Goal: Download file/media

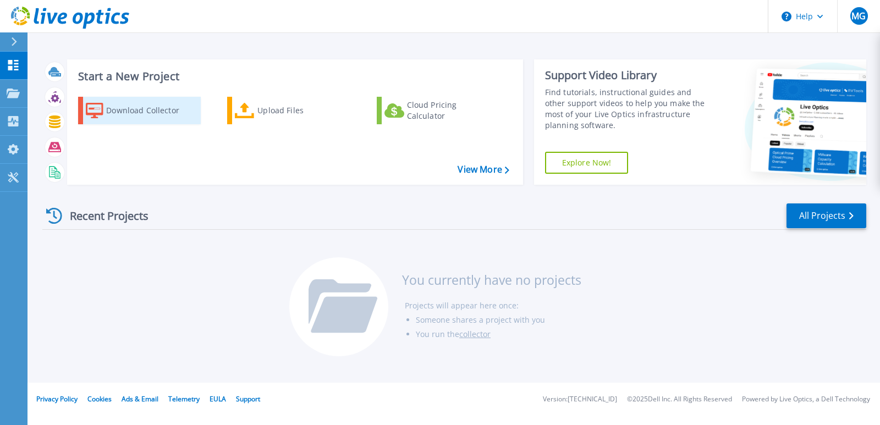
click at [111, 111] on div "Download Collector" at bounding box center [150, 111] width 88 height 22
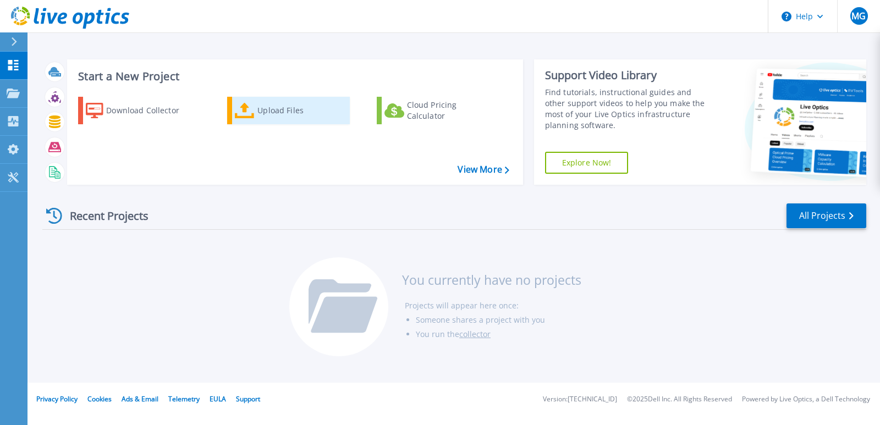
click at [273, 112] on div "Upload Files" at bounding box center [302, 111] width 88 height 22
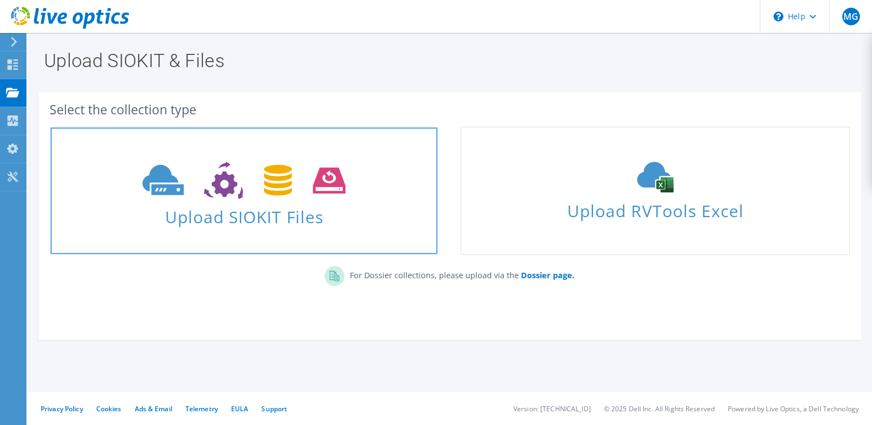
click at [280, 199] on icon at bounding box center [244, 181] width 203 height 38
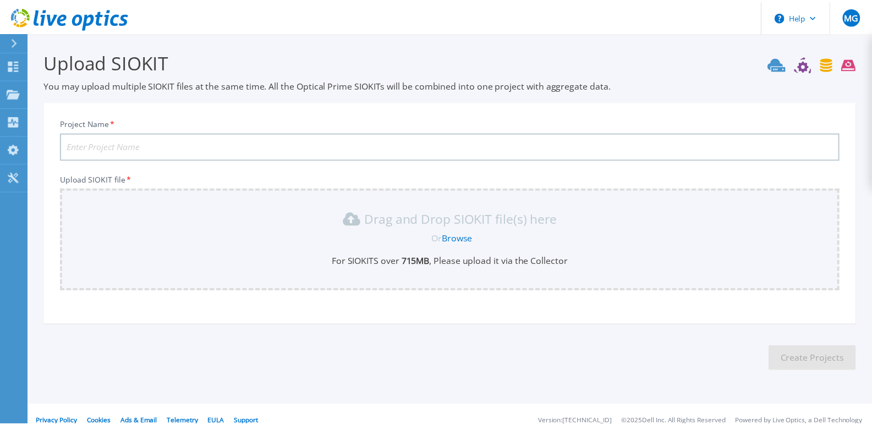
scroll to position [13, 0]
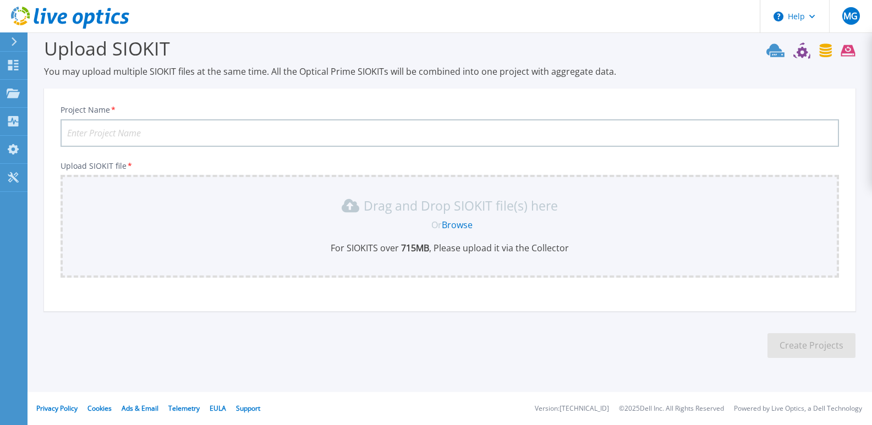
click at [81, 133] on input "Project Name *" at bounding box center [450, 133] width 779 height 28
type input "Hoss"
